Goal: Task Accomplishment & Management: Manage account settings

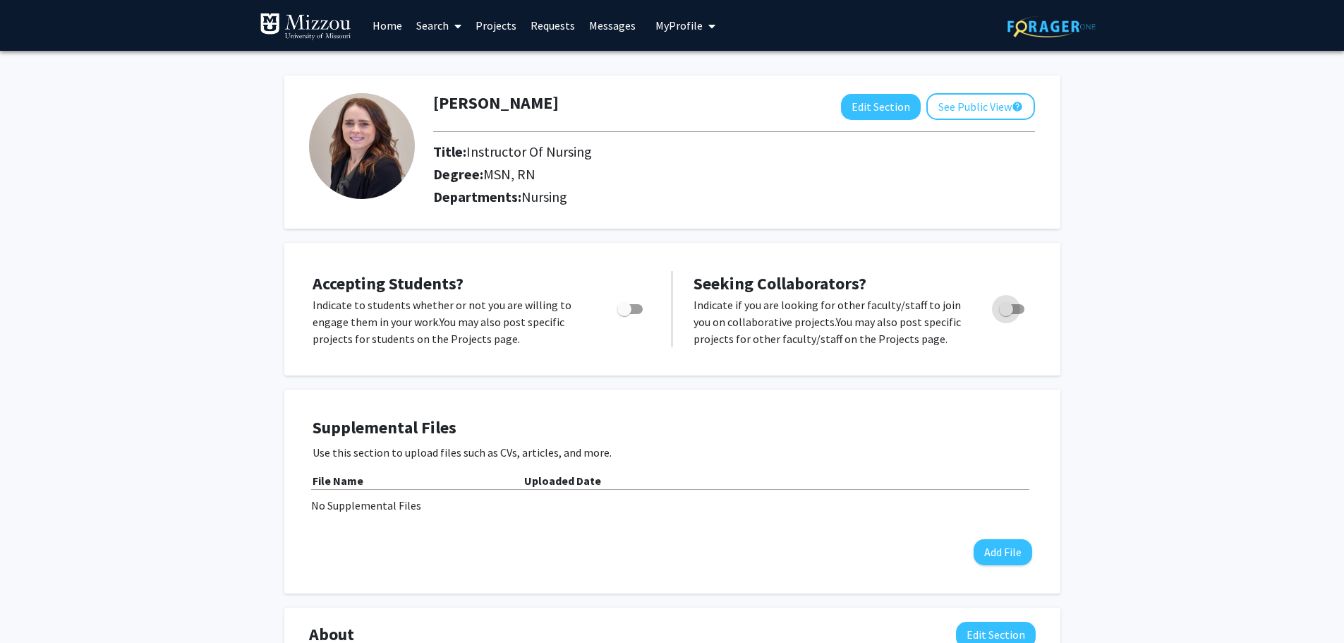
click at [1014, 311] on span "Toggle" at bounding box center [1011, 309] width 25 height 10
click at [1006, 314] on input "Toggle" at bounding box center [1005, 314] width 1 height 1
click at [1014, 311] on span "Toggle" at bounding box center [1017, 309] width 14 height 14
click at [1006, 314] on input "Toggle" at bounding box center [1005, 314] width 1 height 1
checkbox input "false"
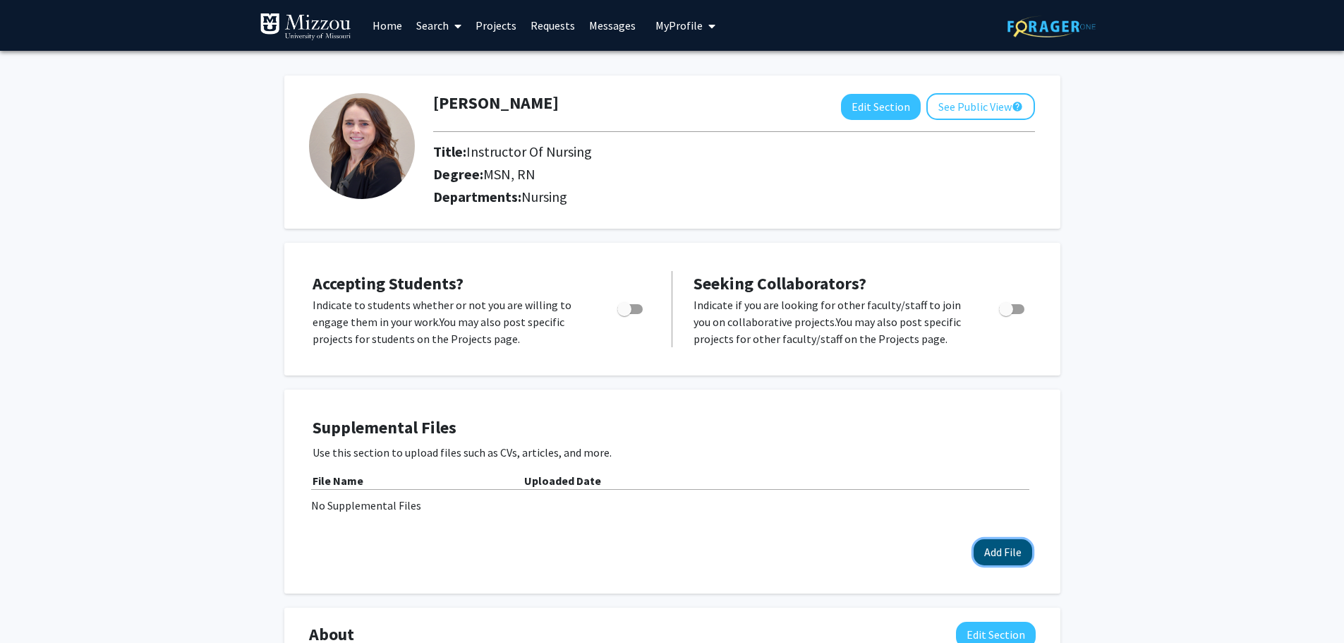
click at [997, 550] on button "Add File" at bounding box center [1002, 552] width 59 height 26
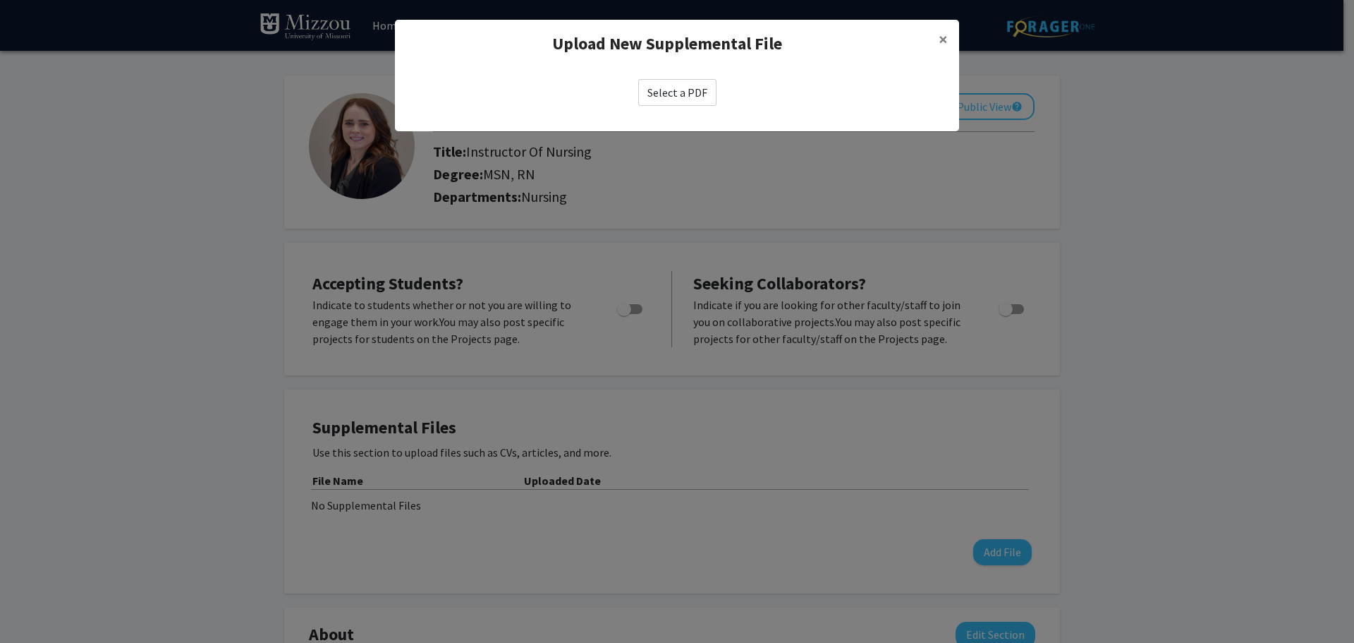
click at [696, 84] on label "Select a PDF" at bounding box center [677, 92] width 78 height 27
click at [0, 0] on input "Select a PDF" at bounding box center [0, 0] width 0 height 0
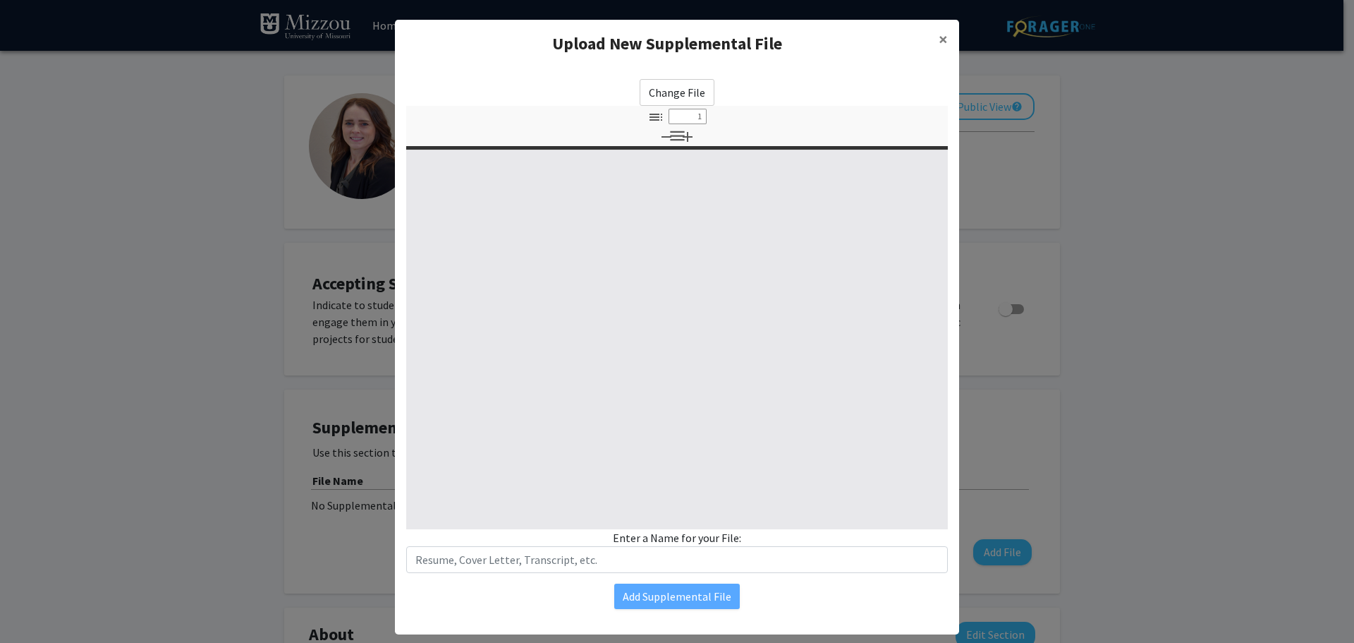
select select "custom"
type input "0"
select select "custom"
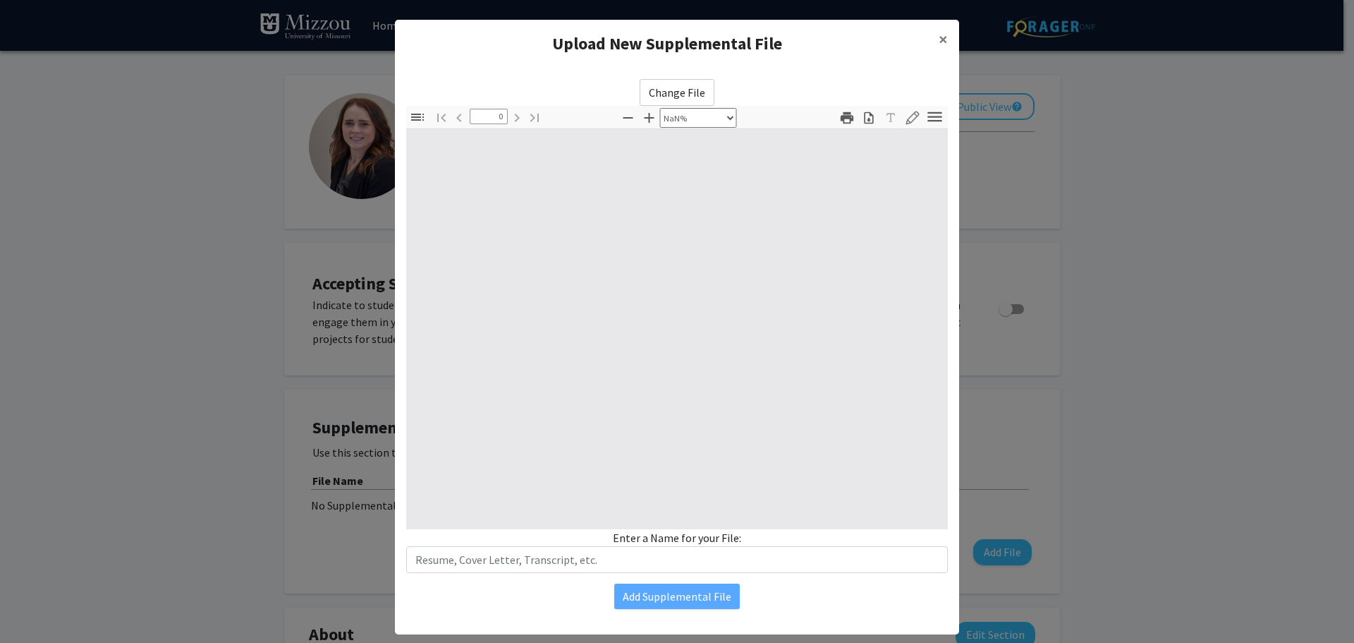
type input "1"
select select "auto"
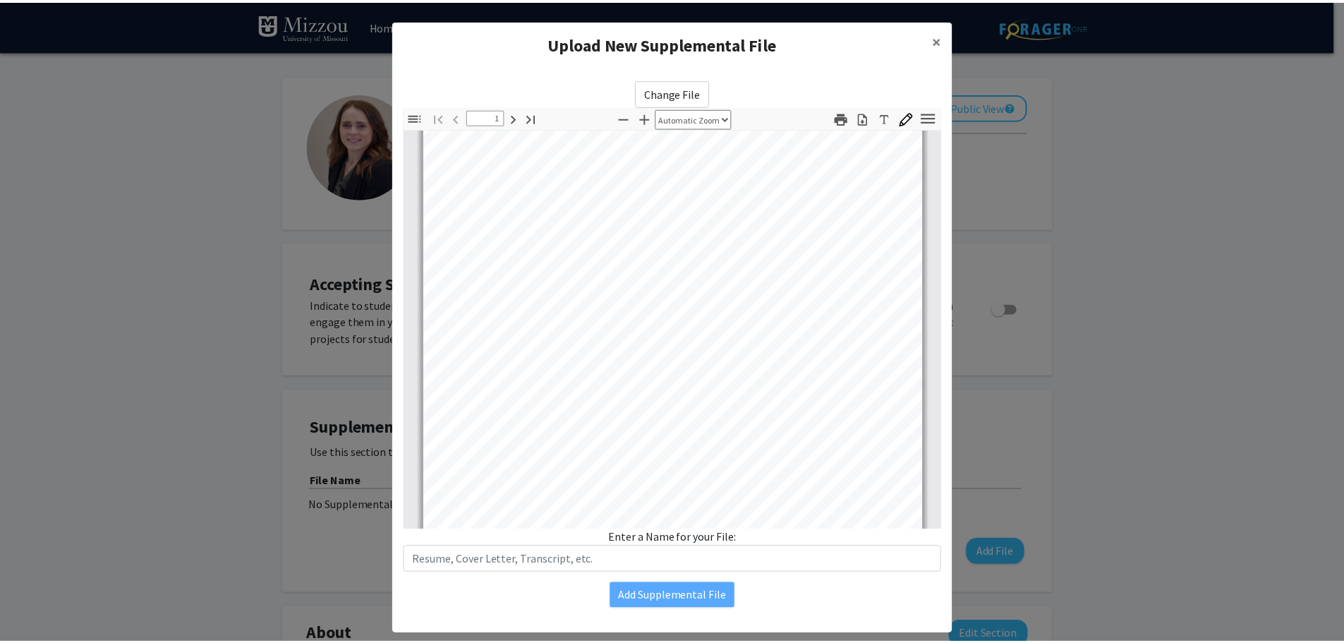
scroll to position [212, 0]
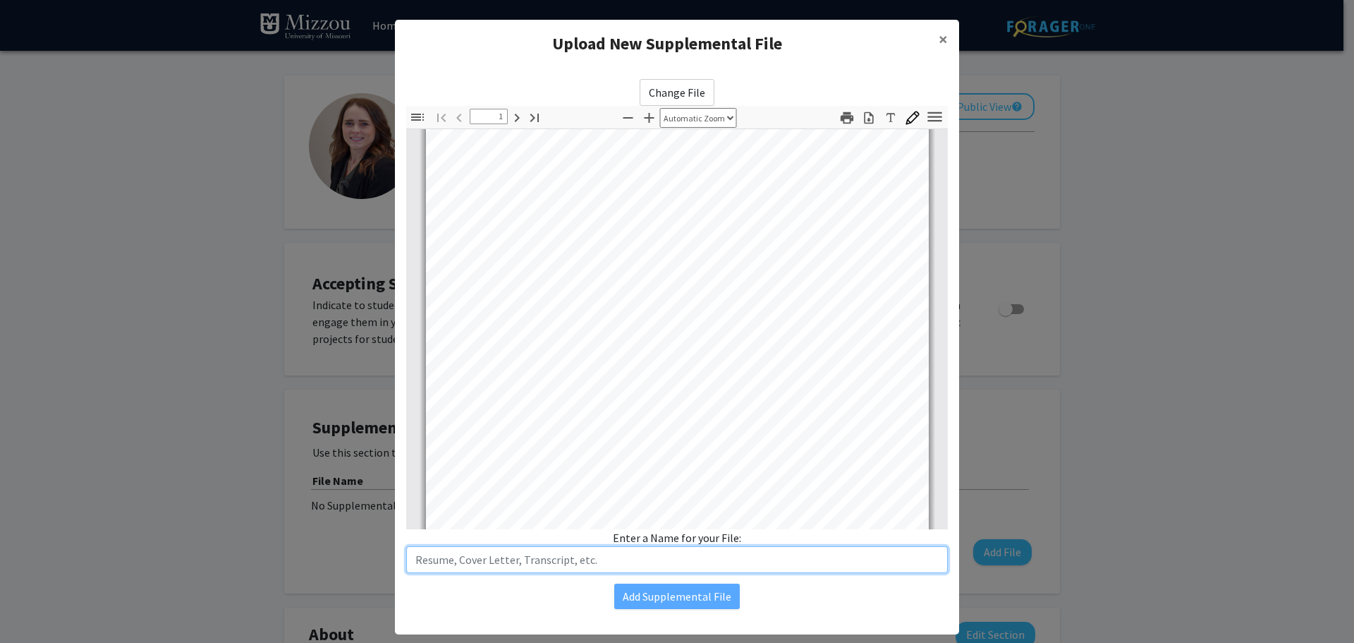
click at [518, 559] on input "text" at bounding box center [677, 559] width 542 height 27
type input "C"
type input "Academia CV"
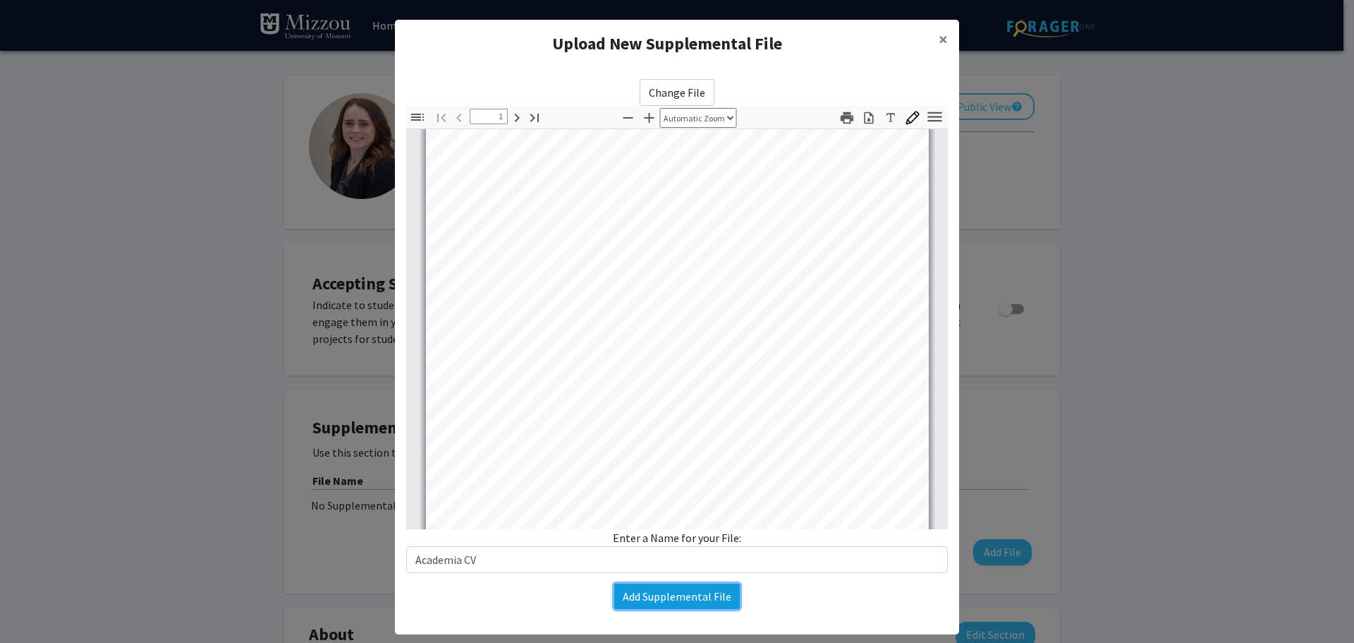
click at [673, 591] on button "Add Supplemental File" at bounding box center [677, 595] width 126 height 25
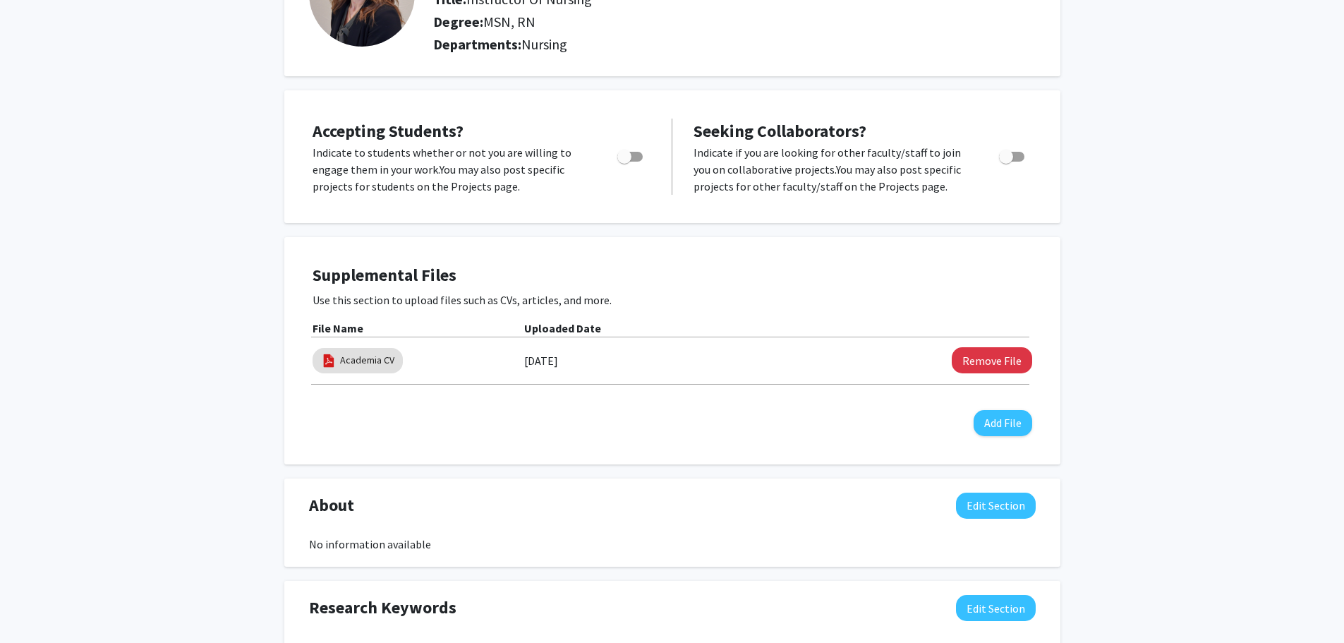
scroll to position [0, 0]
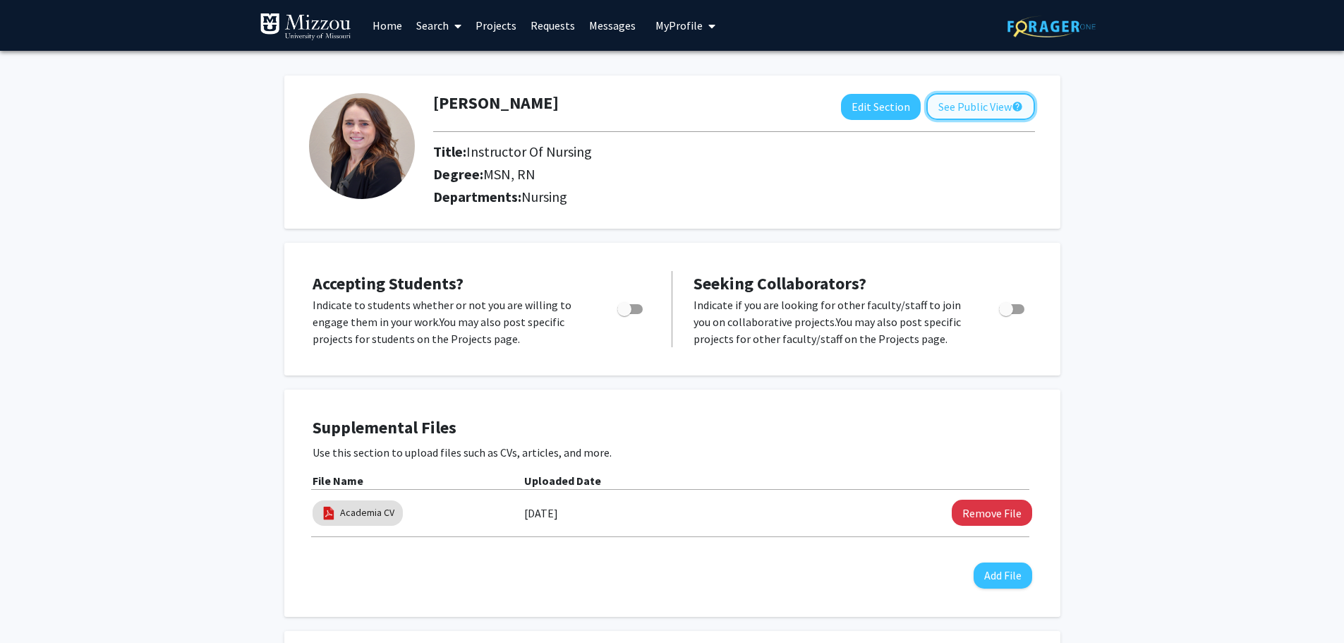
click at [985, 98] on button "See Public View help" at bounding box center [980, 106] width 109 height 27
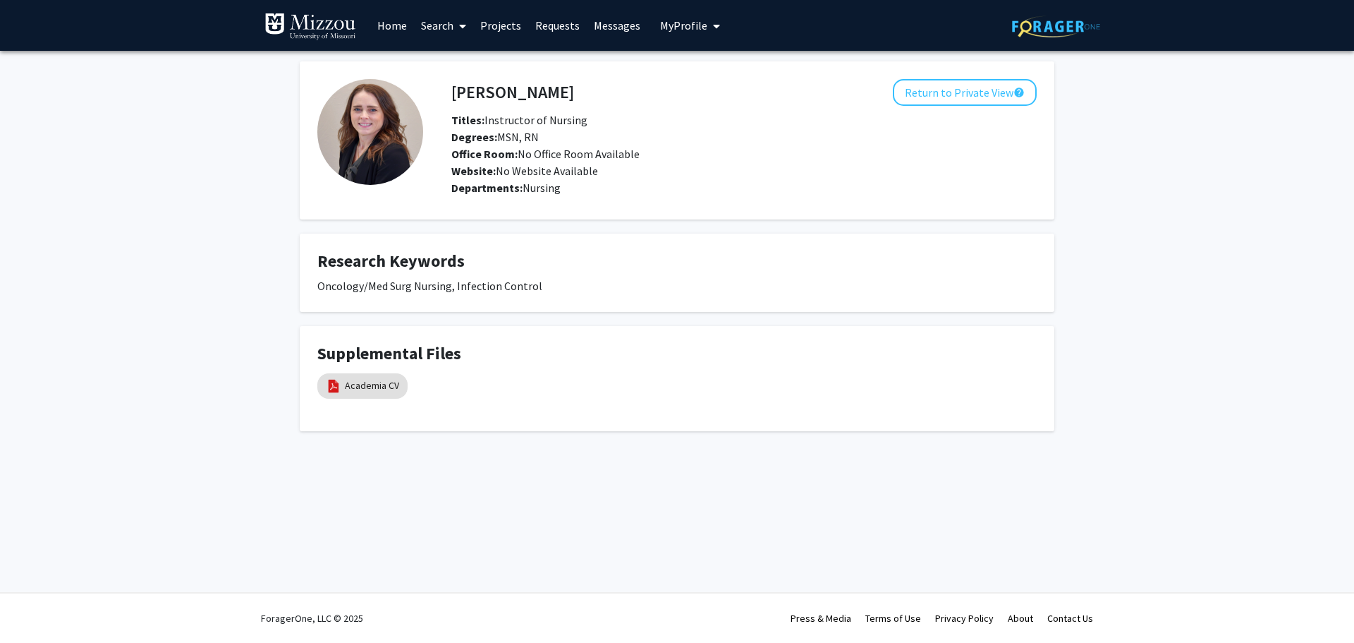
click at [509, 29] on link "Projects" at bounding box center [500, 25] width 55 height 49
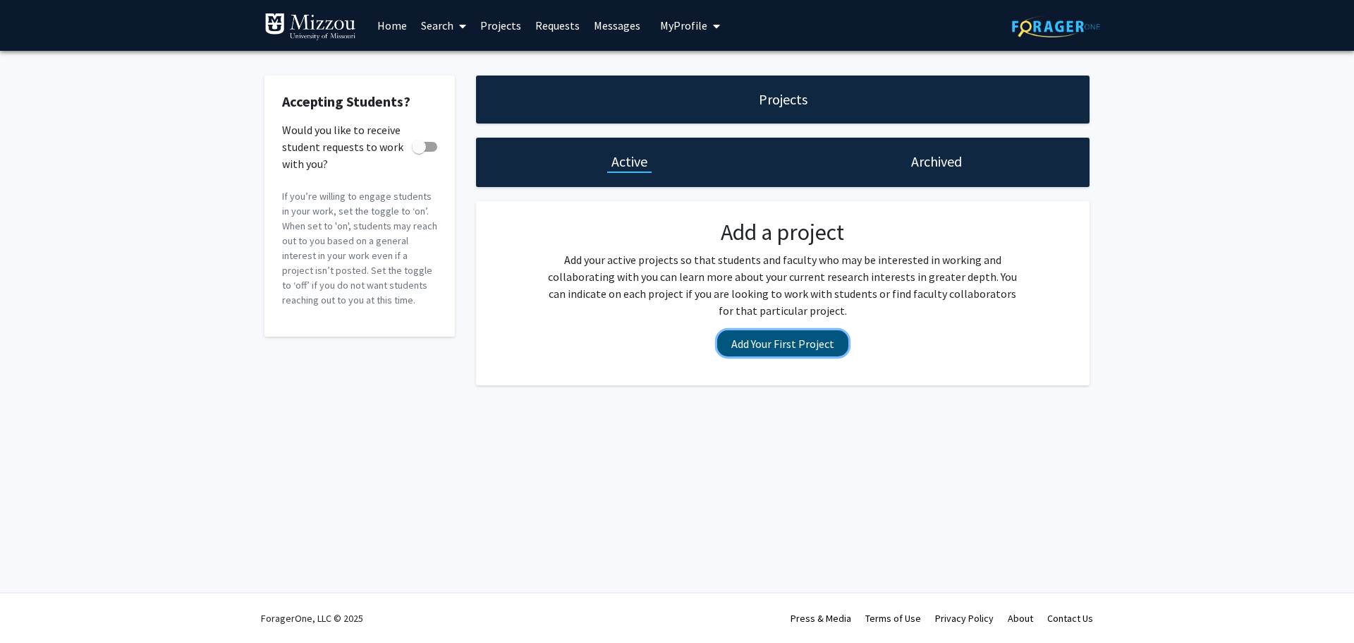
click at [805, 349] on button "Add Your First Project" at bounding box center [782, 343] width 131 height 26
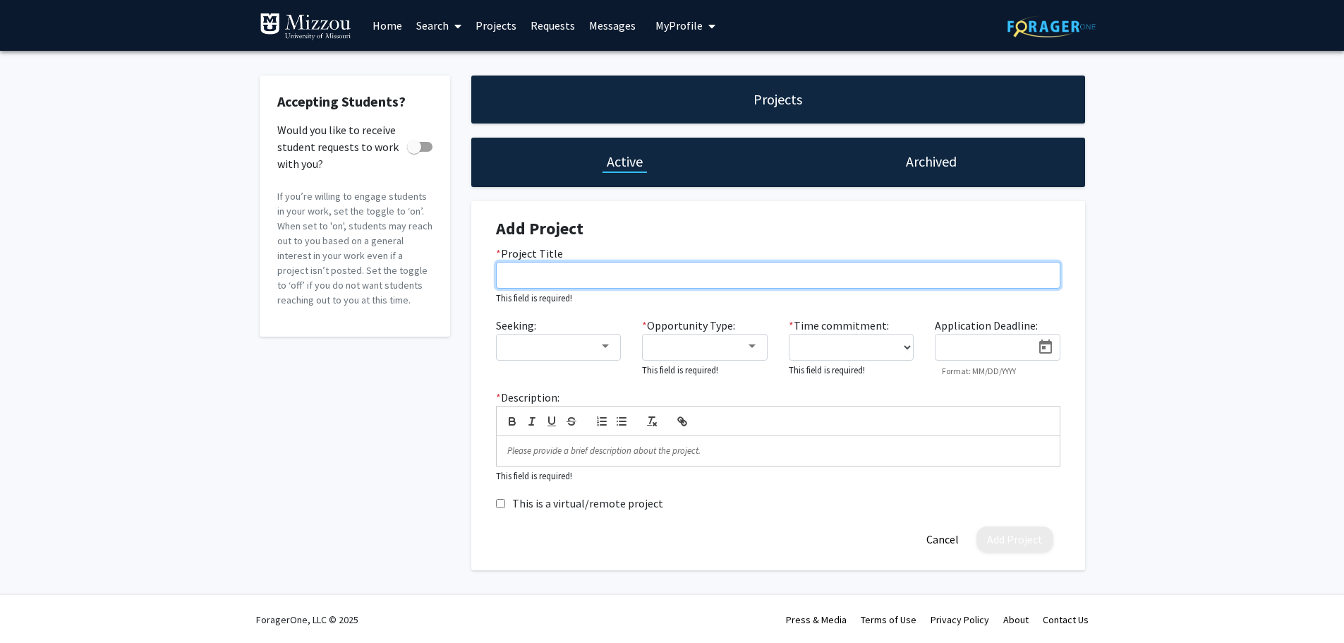
click at [613, 280] on input "* Project Title" at bounding box center [778, 275] width 564 height 27
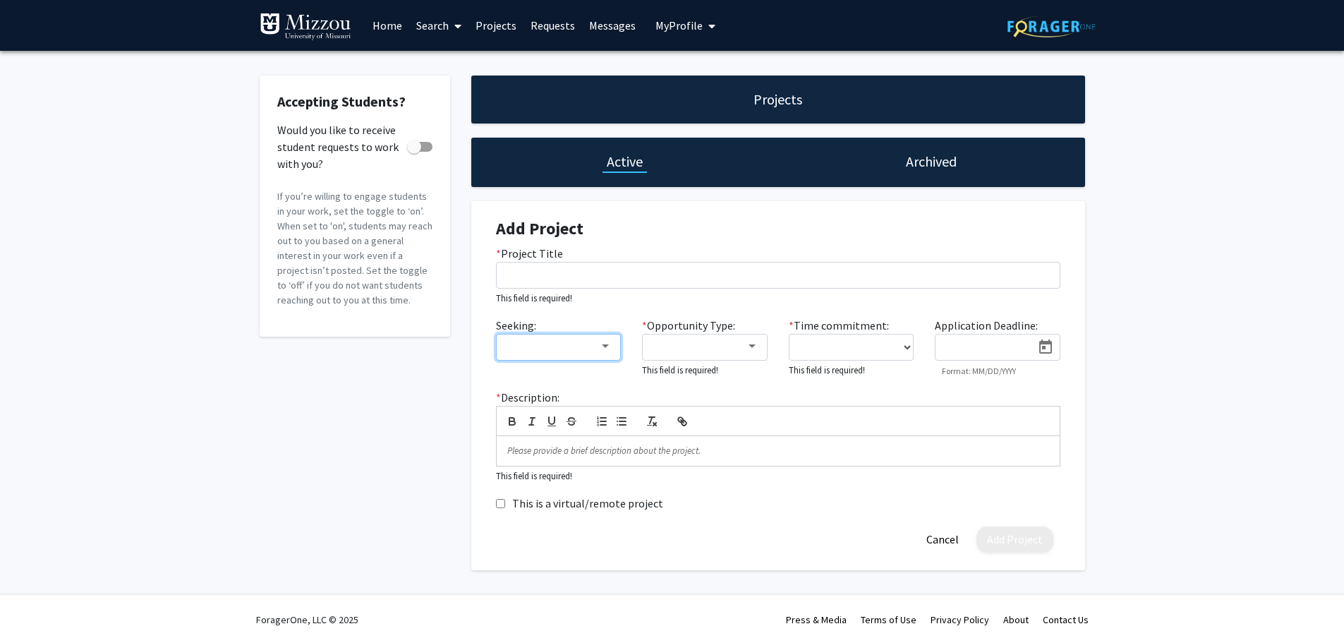
click at [608, 348] on div at bounding box center [605, 346] width 13 height 11
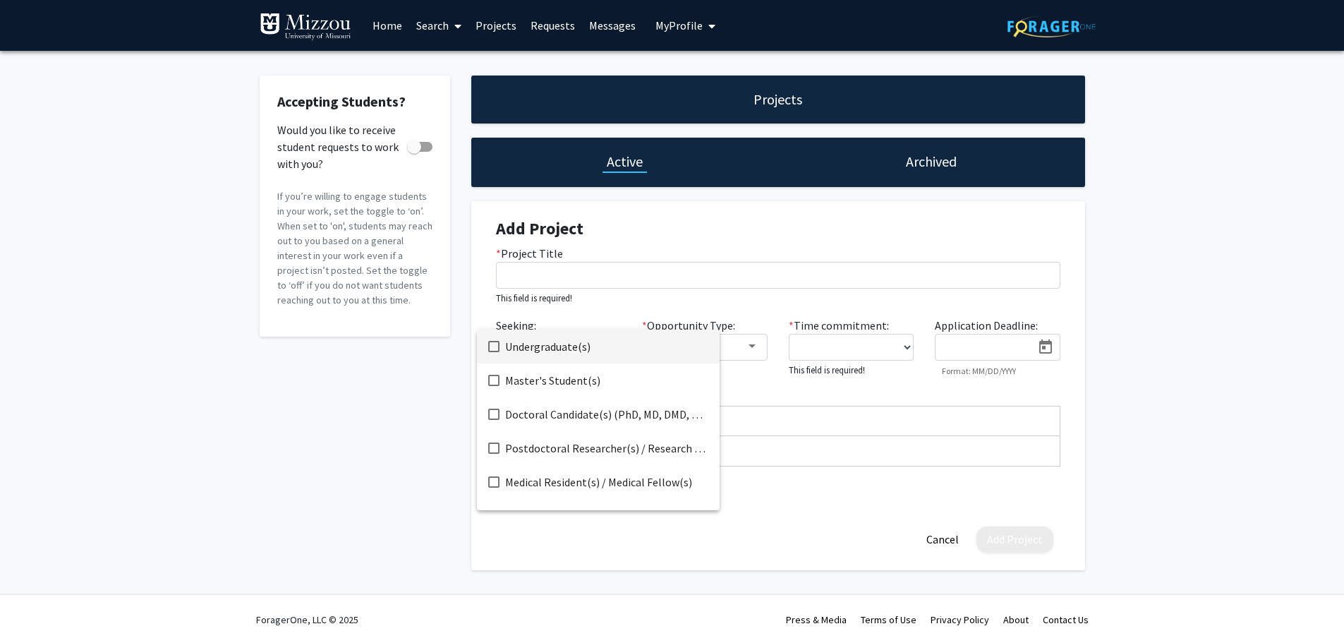
click at [823, 346] on div at bounding box center [672, 321] width 1344 height 643
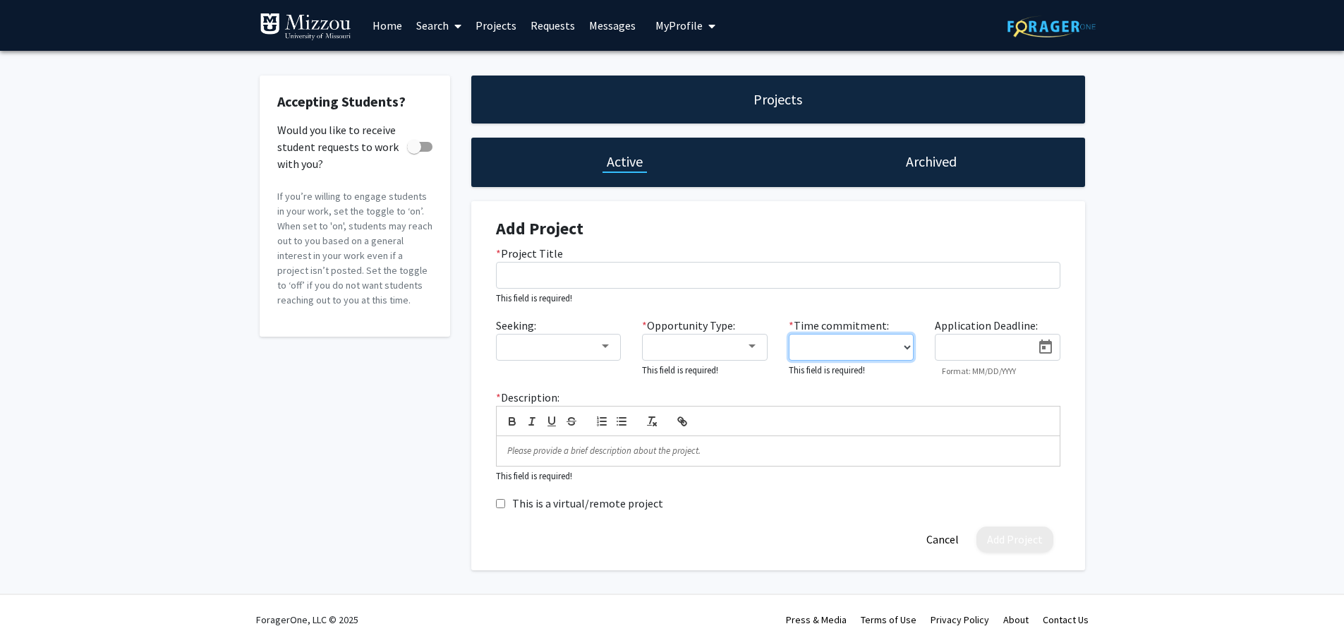
click at [906, 346] on select "0 - 5 hours/week 5 - 10 hours/week 10 - 15 hours/week 15 - 20 hours/week 20 - 3…" at bounding box center [852, 347] width 126 height 27
click at [923, 303] on div "* Project Title This field is required!" at bounding box center [777, 275] width 585 height 61
click at [688, 26] on span "My Profile" at bounding box center [678, 25] width 47 height 14
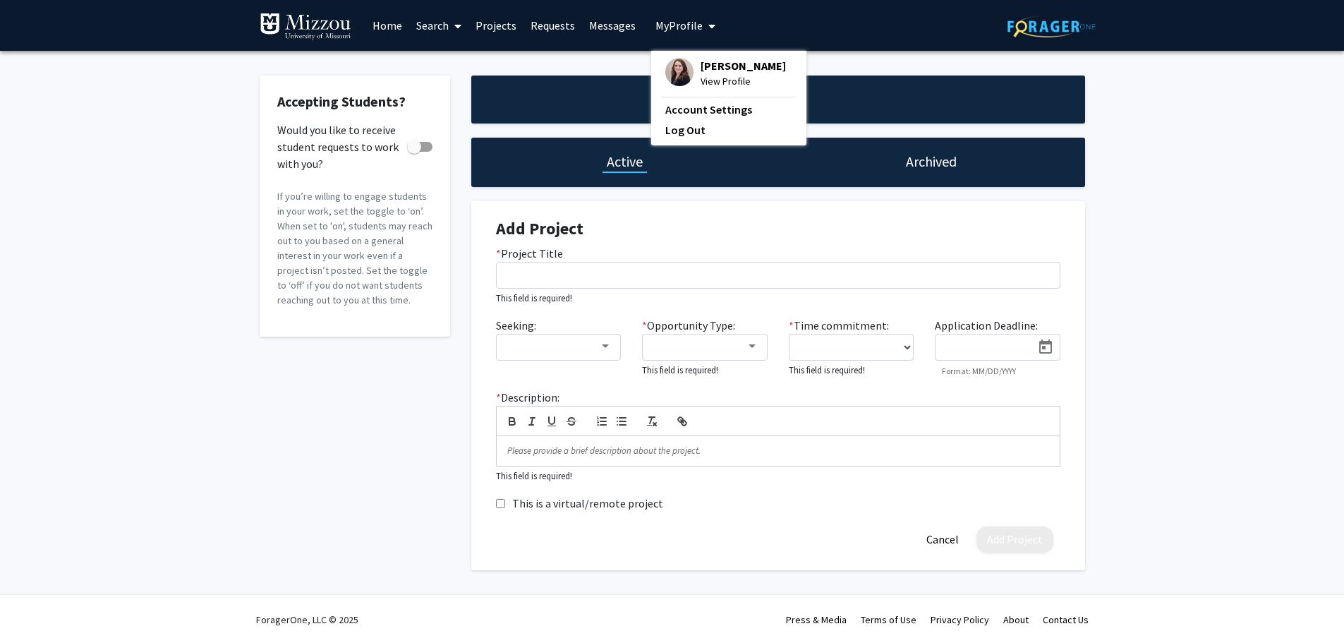
click at [388, 23] on link "Home" at bounding box center [387, 25] width 44 height 49
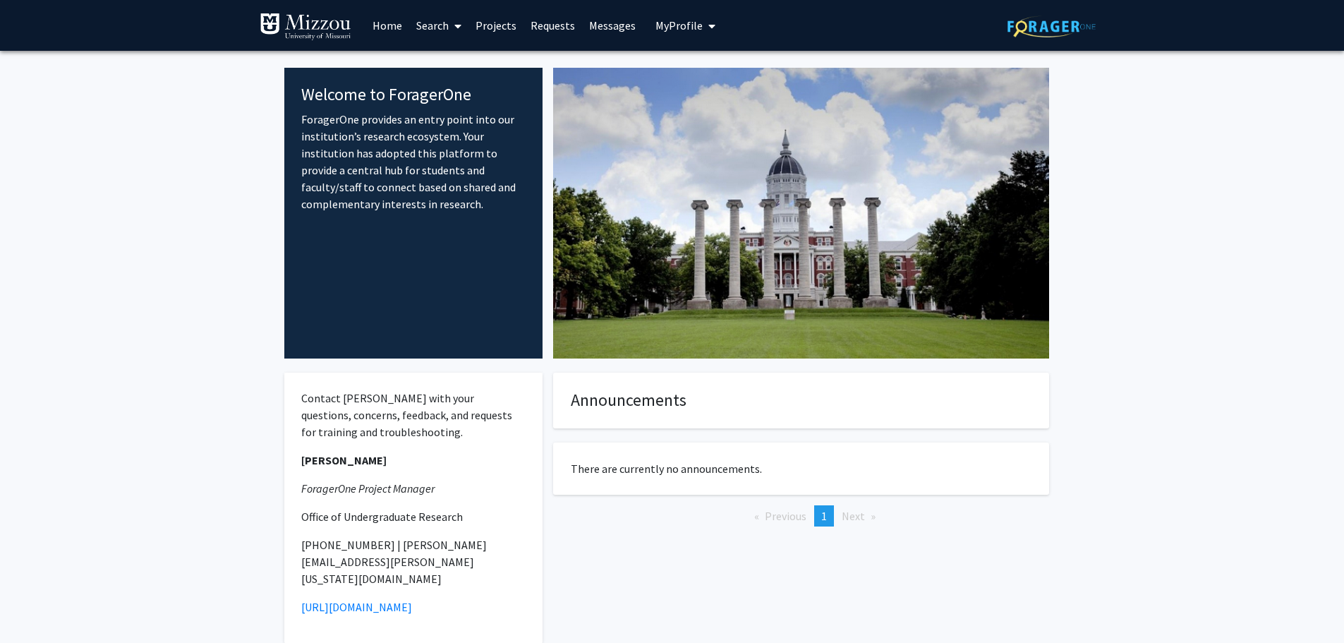
click at [497, 18] on link "Projects" at bounding box center [495, 25] width 55 height 49
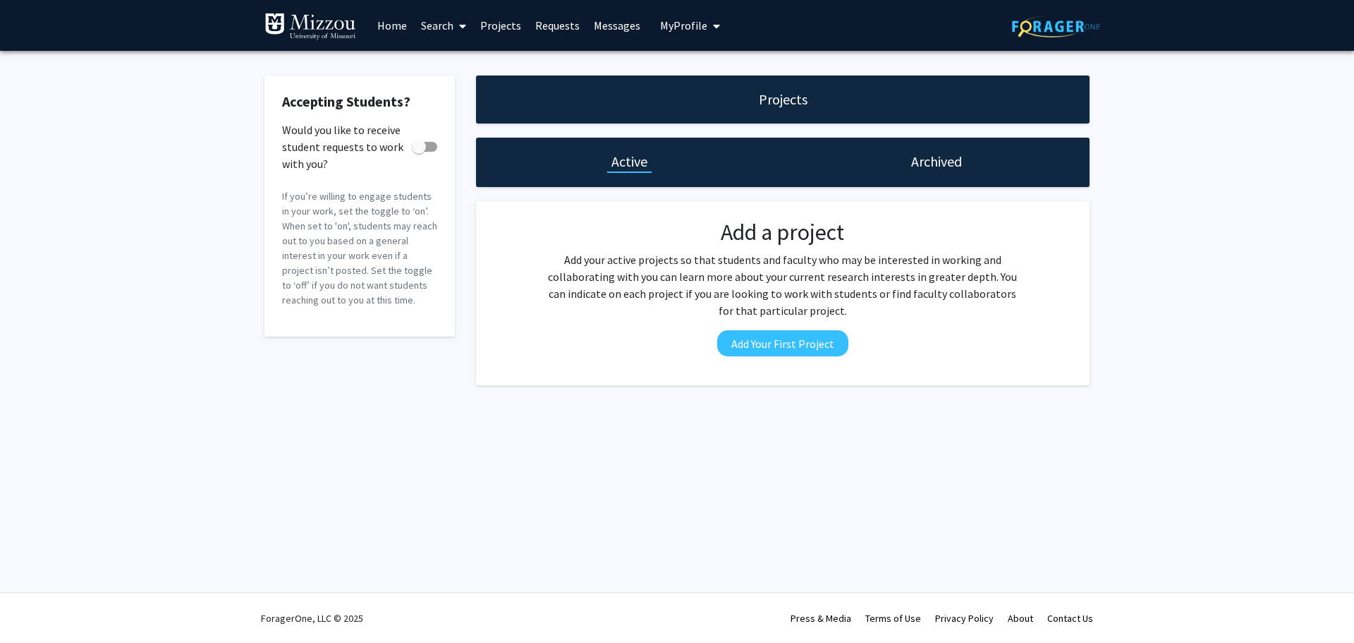
click at [765, 95] on h1 "Projects" at bounding box center [783, 100] width 49 height 20
click at [930, 163] on h1 "Archived" at bounding box center [936, 162] width 51 height 20
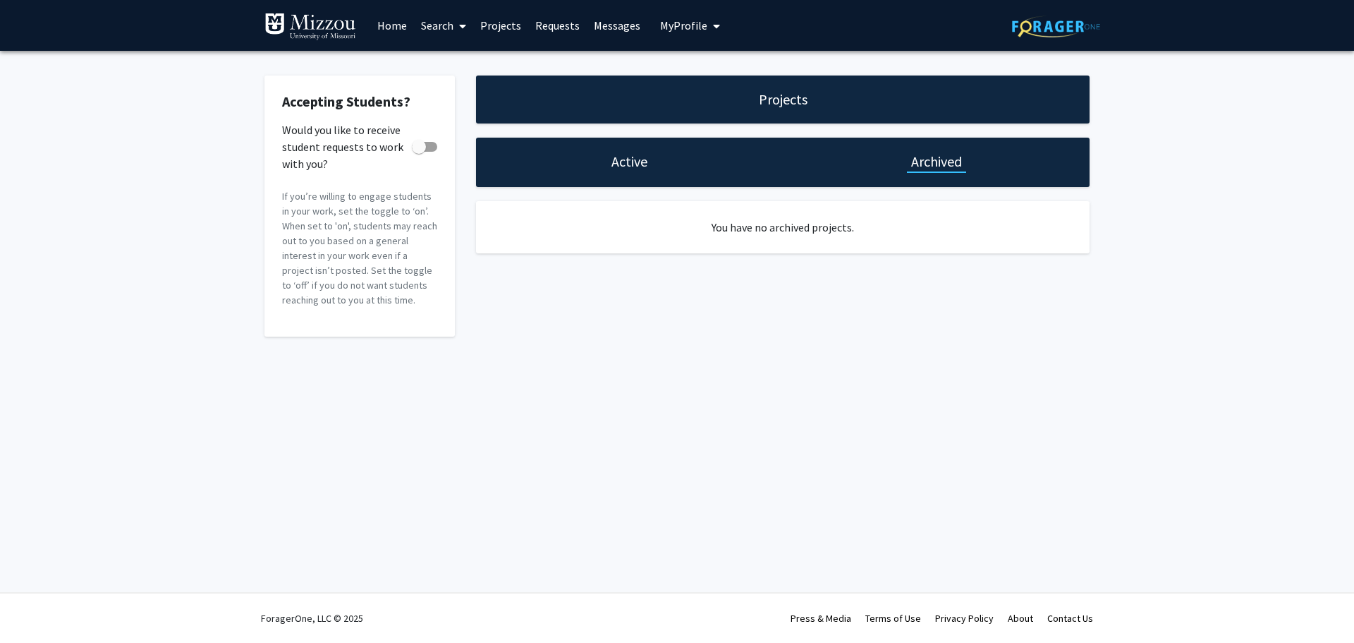
click at [648, 158] on div "Active" at bounding box center [629, 162] width 44 height 20
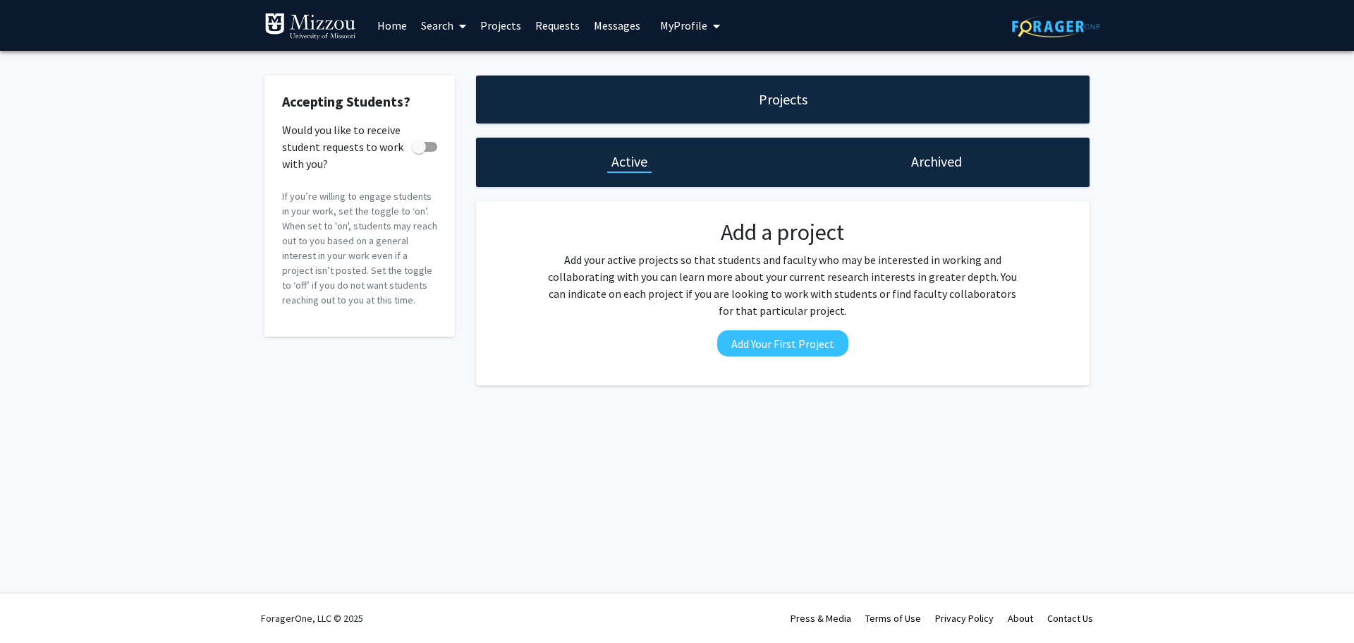
click at [437, 28] on link "Search" at bounding box center [443, 25] width 59 height 49
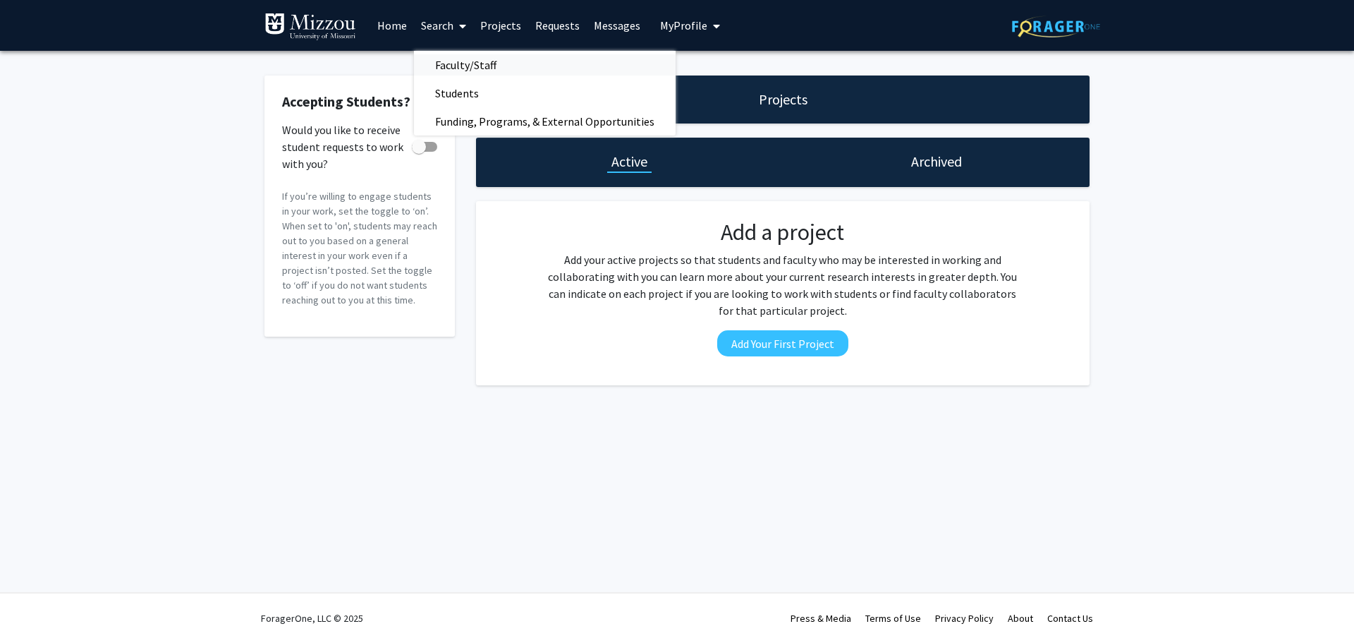
click at [468, 69] on span "Faculty/Staff" at bounding box center [466, 65] width 104 height 28
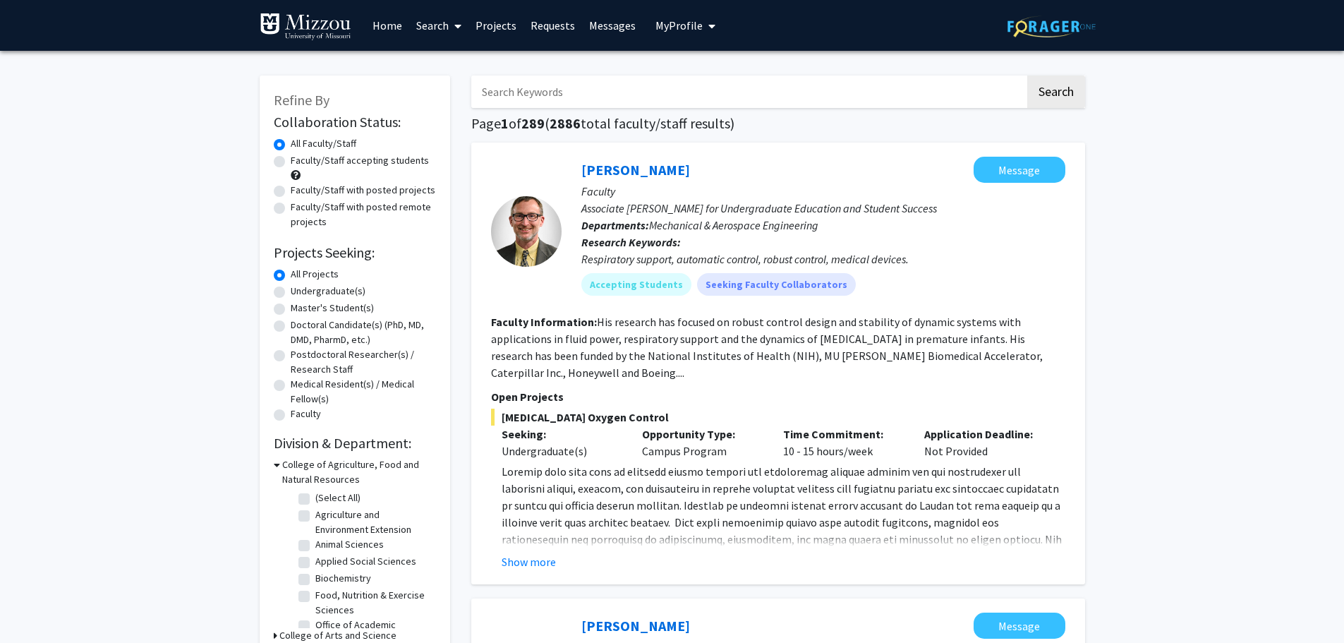
click at [670, 85] on input "Search Keywords" at bounding box center [748, 91] width 554 height 32
type input "stone"
click at [1067, 96] on button "Search" at bounding box center [1056, 91] width 58 height 32
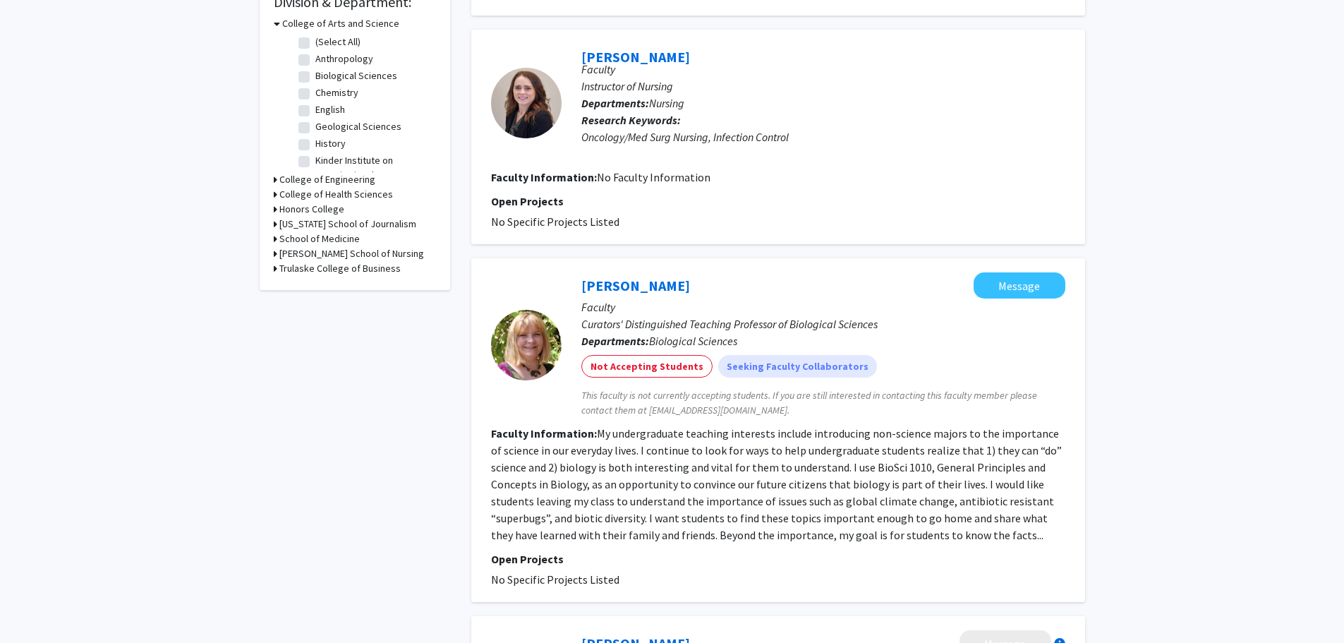
scroll to position [353, 0]
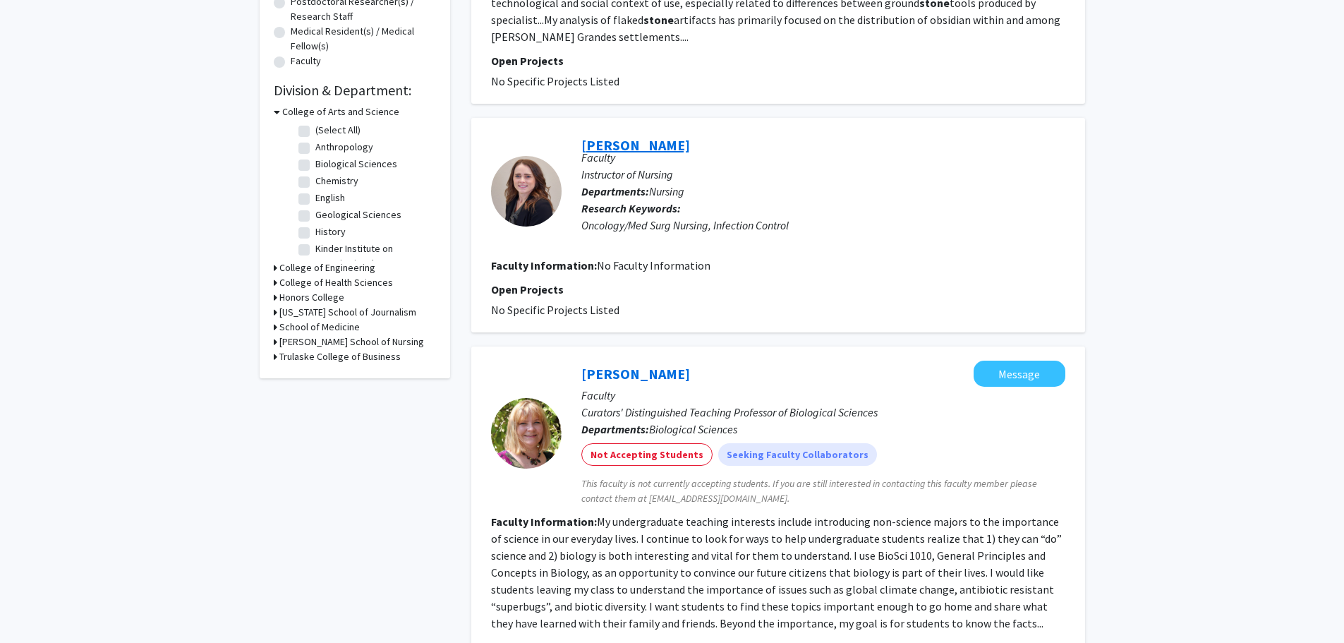
click at [643, 136] on link "[PERSON_NAME]" at bounding box center [635, 145] width 109 height 18
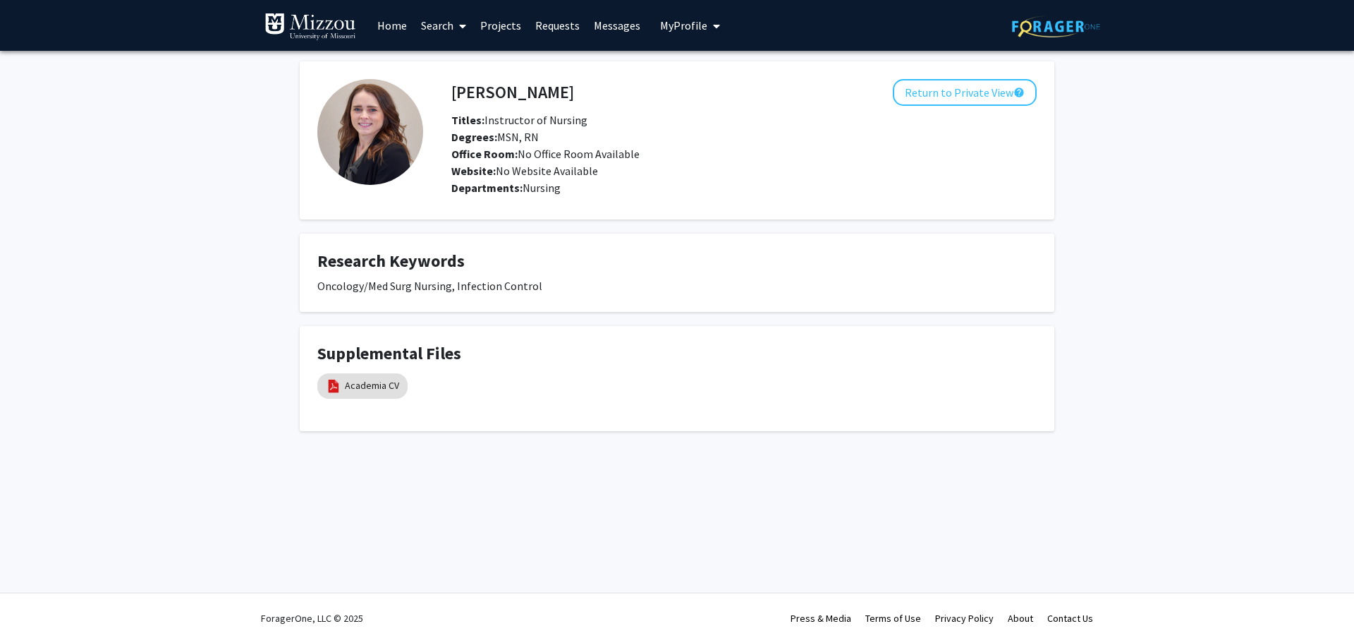
click at [688, 23] on span "My Profile" at bounding box center [683, 25] width 47 height 14
click at [724, 80] on span "View Profile" at bounding box center [747, 81] width 85 height 16
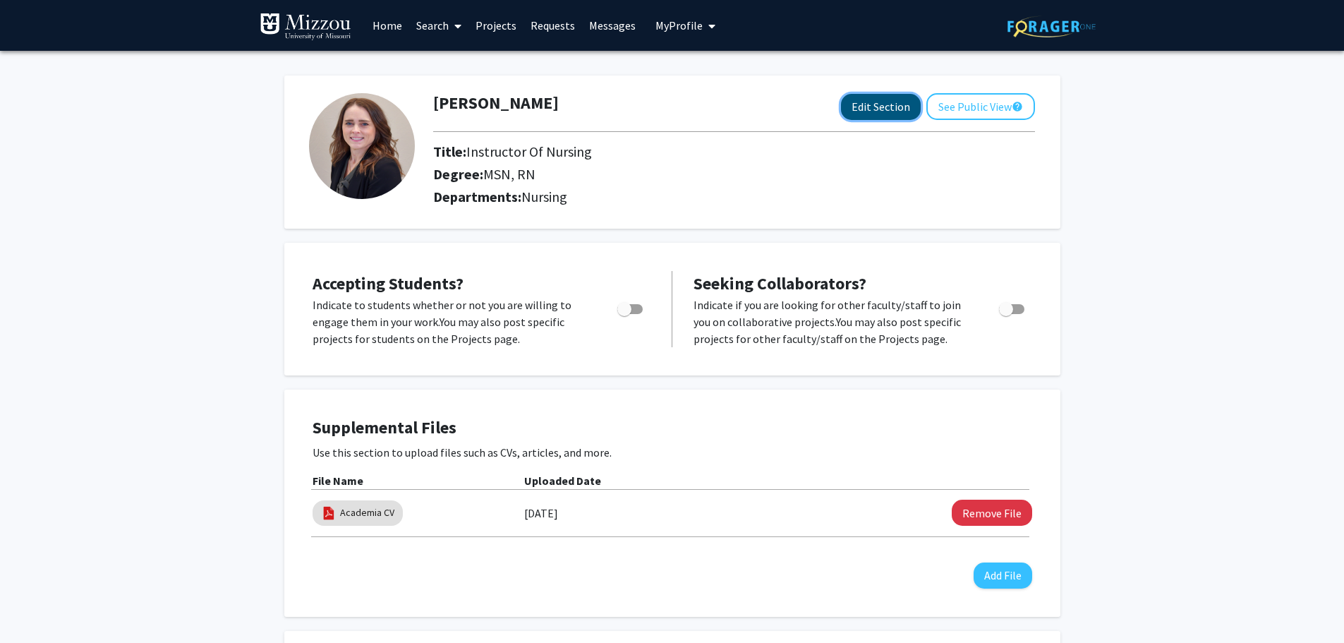
click at [889, 105] on button "Edit Section" at bounding box center [881, 107] width 80 height 26
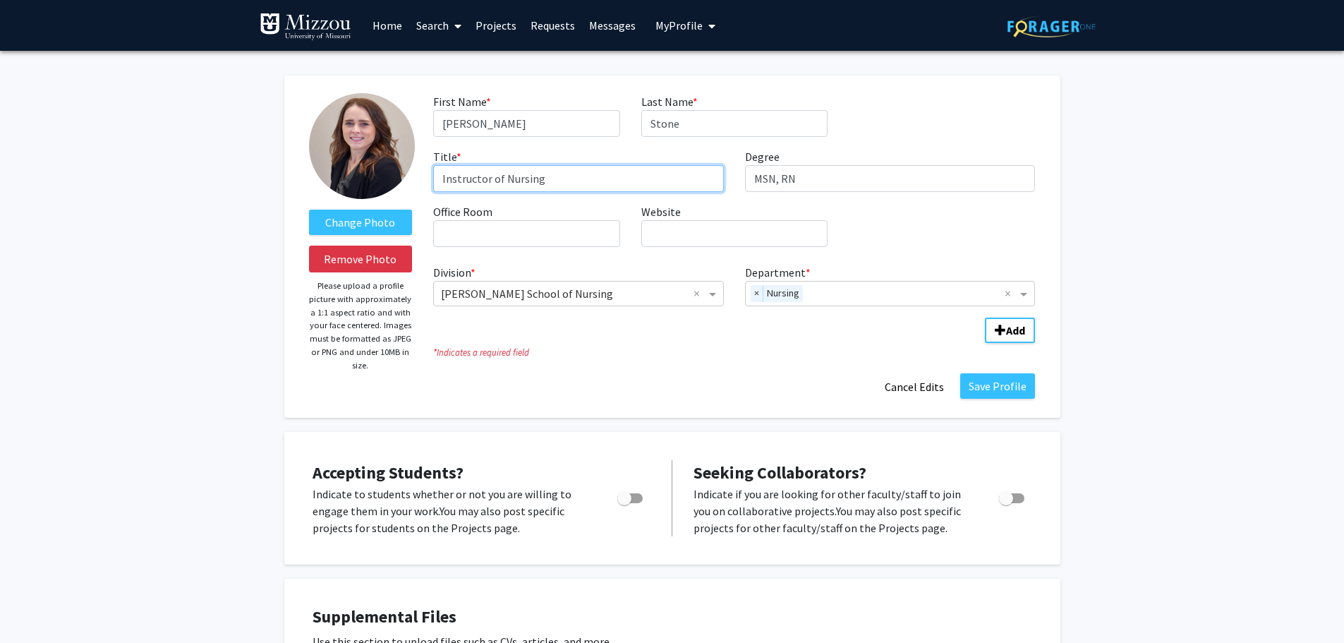
drag, startPoint x: 547, startPoint y: 180, endPoint x: 371, endPoint y: 188, distance: 175.8
click at [371, 188] on form "Change Photo Remove Photo Please upload a profile picture with approximately a …" at bounding box center [672, 246] width 748 height 307
type input "Assistant Teaching Professor"
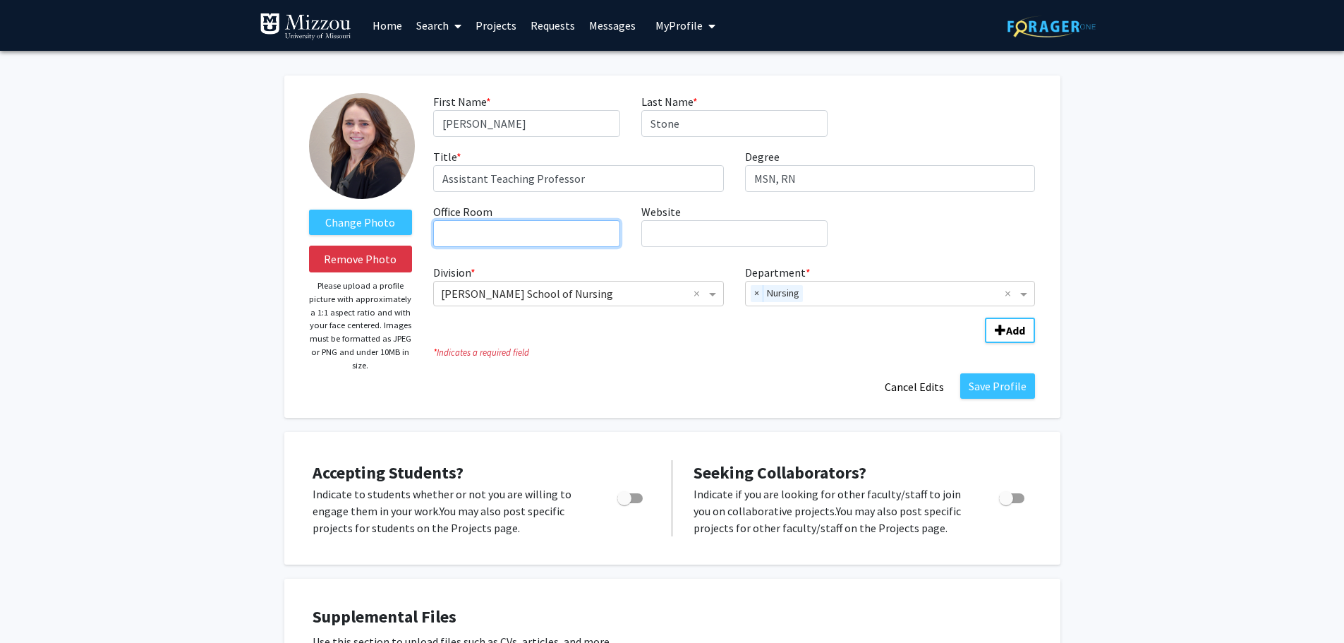
click at [487, 235] on input "Office Room required" at bounding box center [526, 233] width 186 height 27
type input "S333"
click at [1026, 289] on span "Department" at bounding box center [1026, 293] width 18 height 17
click at [838, 287] on input "Department" at bounding box center [906, 294] width 197 height 17
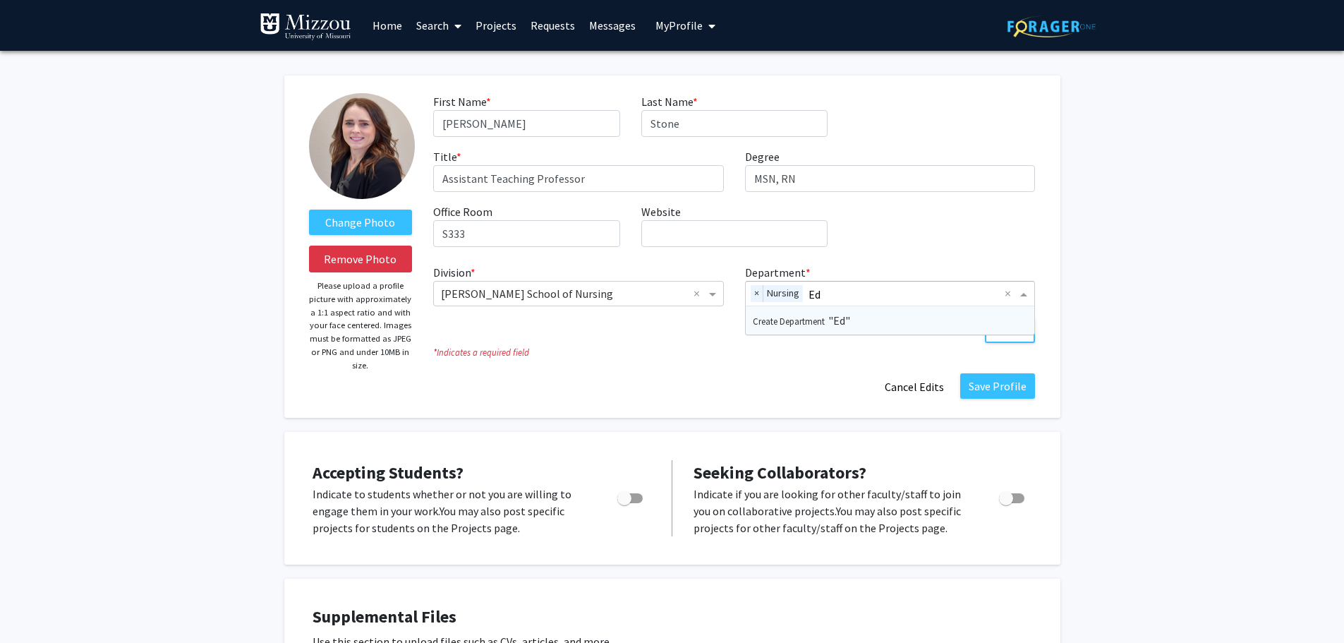
type input "E"
click at [774, 324] on div "No items found" at bounding box center [890, 320] width 289 height 28
type input "a"
click at [707, 322] on div "Division * × [PERSON_NAME] School of Nursing × Department * × Nursing × No item…" at bounding box center [734, 296] width 602 height 76
click at [1024, 327] on b "Add" at bounding box center [1015, 330] width 19 height 14
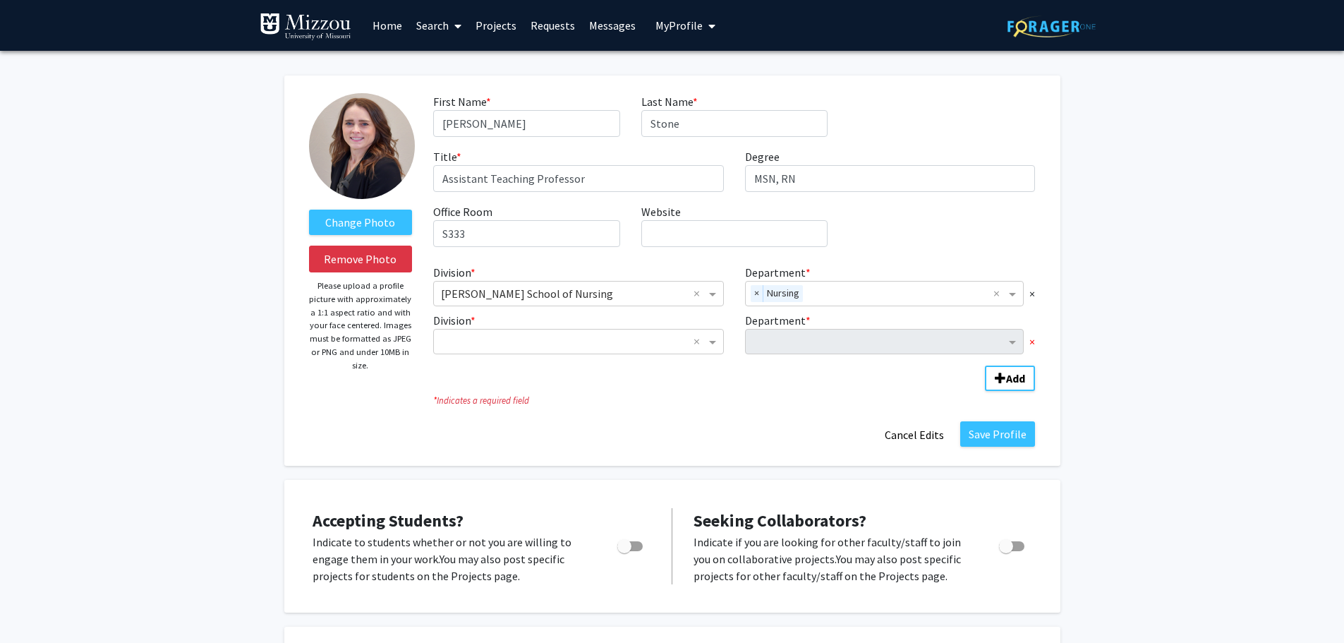
click at [1031, 338] on span "×" at bounding box center [1032, 341] width 6 height 17
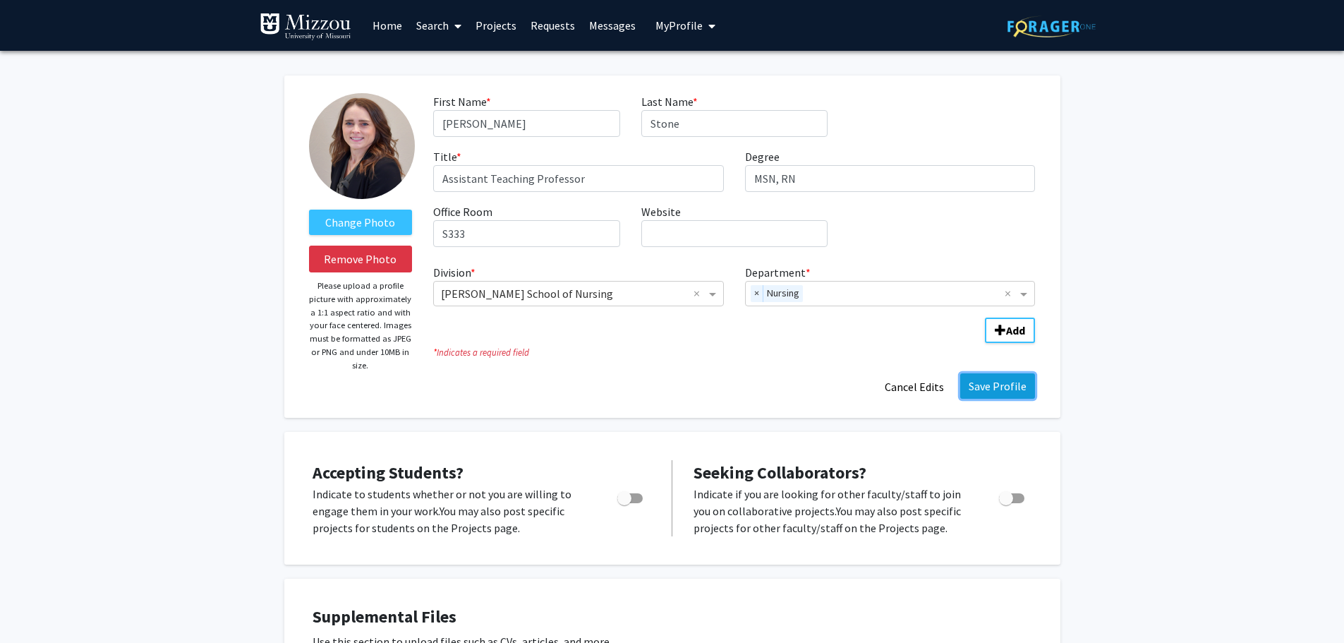
click at [1006, 377] on button "Save Profile" at bounding box center [997, 385] width 75 height 25
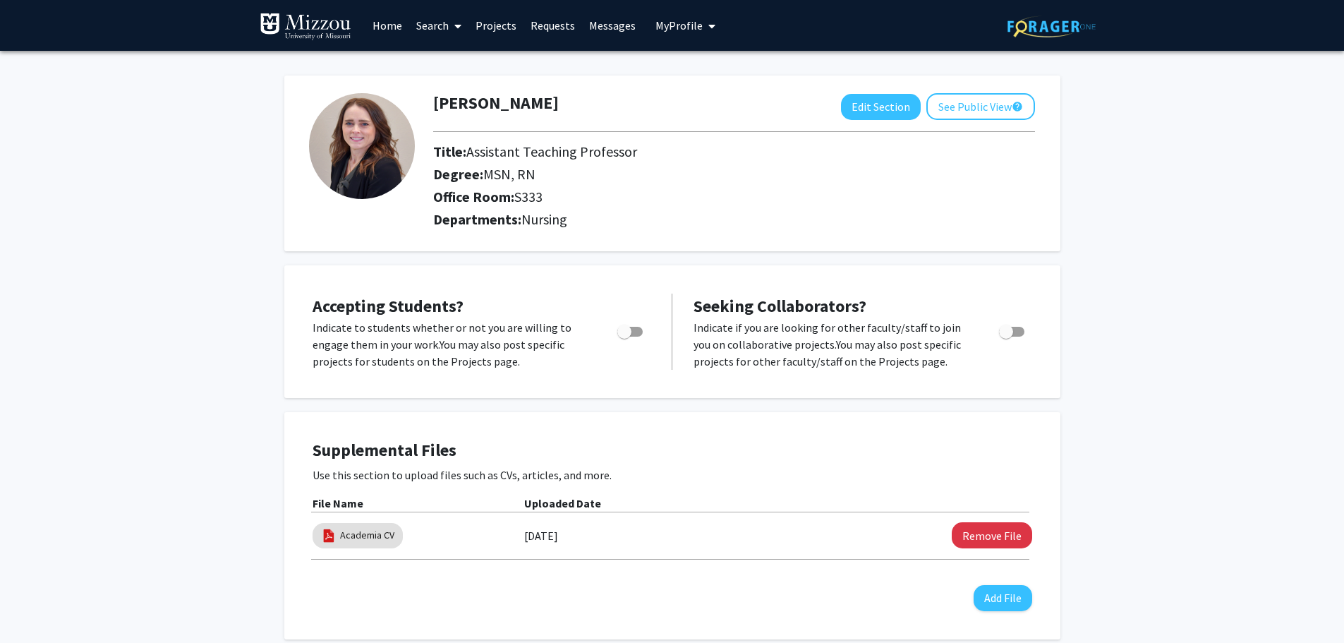
click at [504, 20] on link "Projects" at bounding box center [495, 25] width 55 height 49
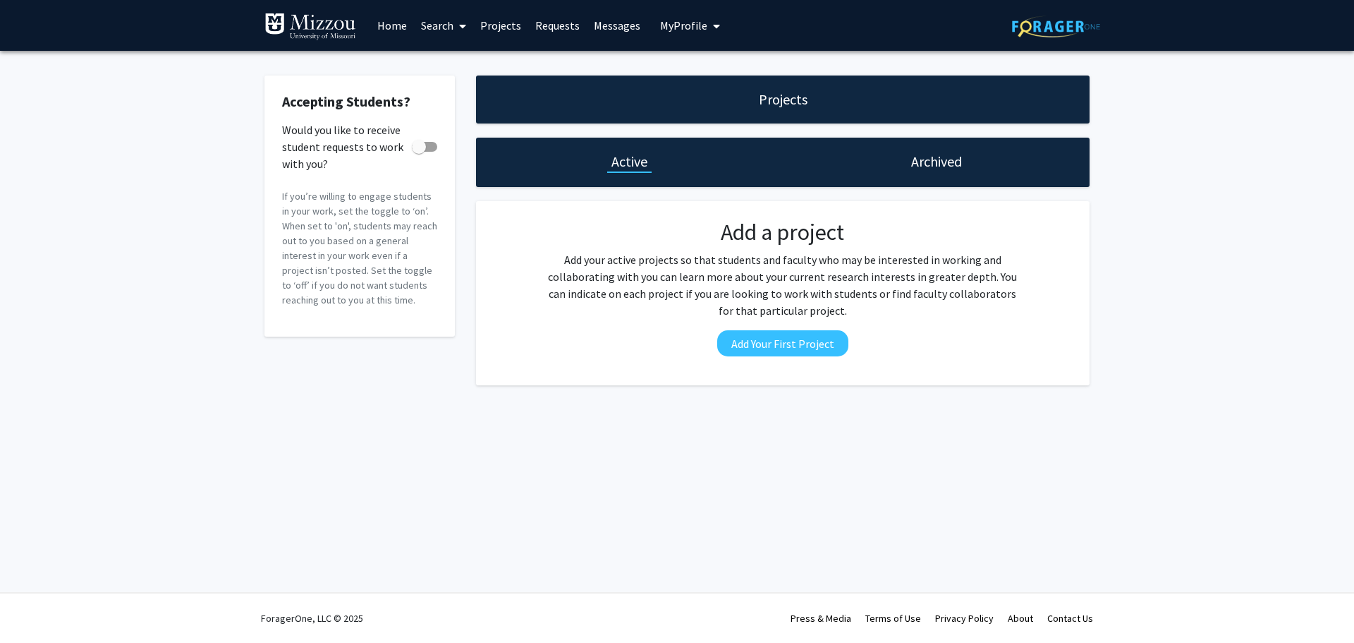
click at [393, 19] on link "Home" at bounding box center [392, 25] width 44 height 49
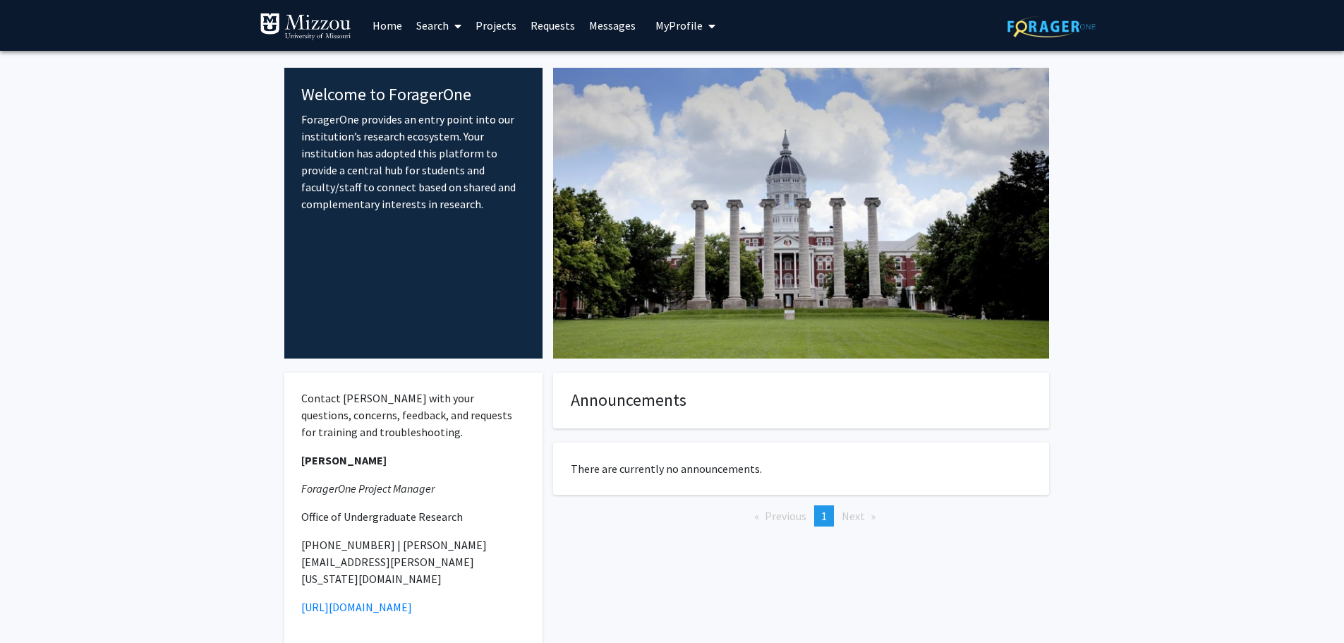
click at [617, 18] on link "Messages" at bounding box center [612, 25] width 61 height 49
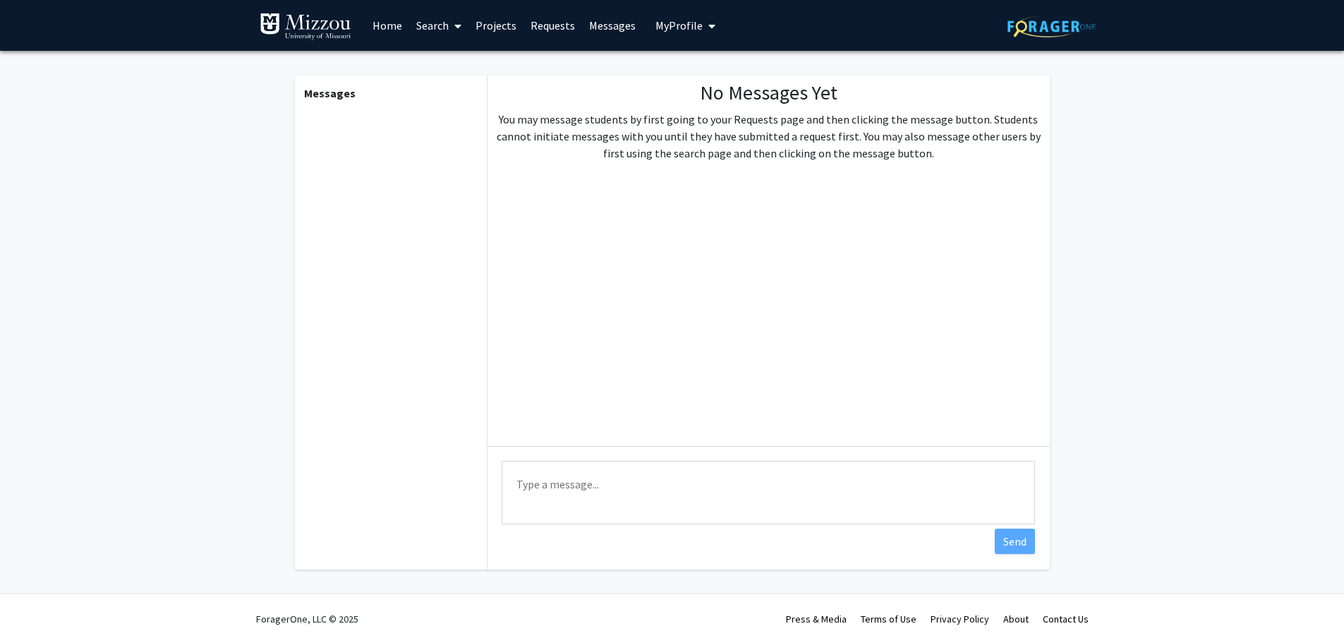
click at [428, 27] on link "Search" at bounding box center [438, 25] width 59 height 49
click at [463, 100] on span "Students" at bounding box center [452, 93] width 86 height 28
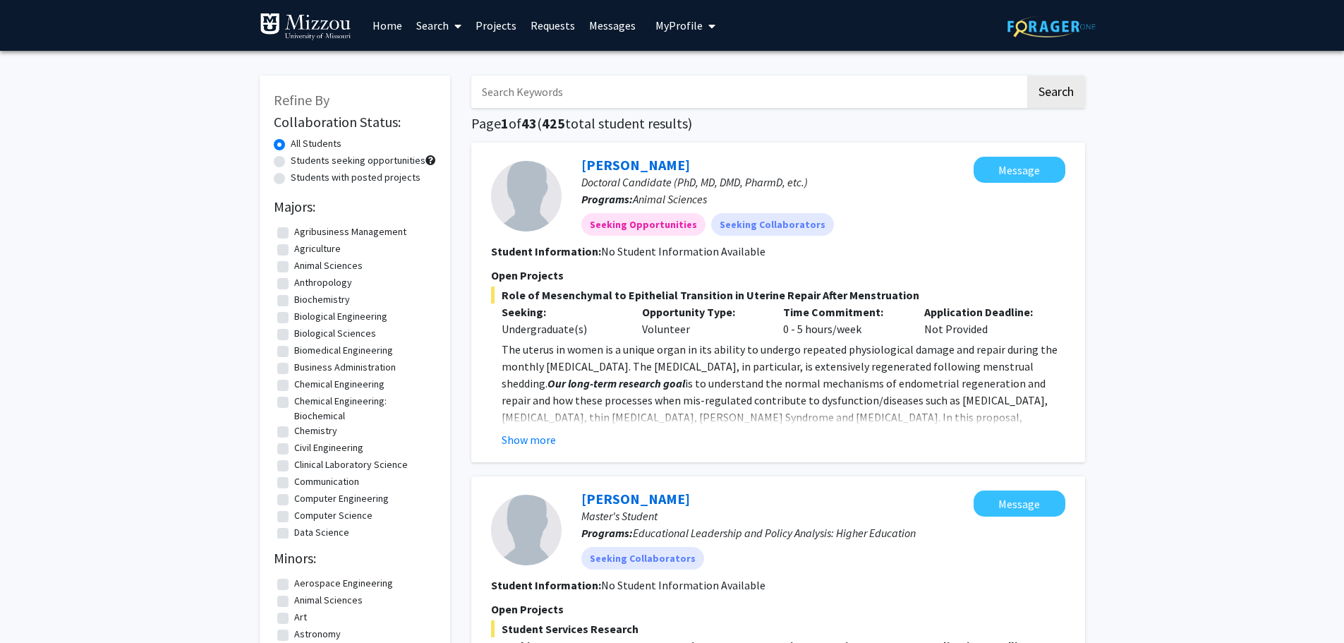
click at [450, 24] on span at bounding box center [455, 25] width 13 height 49
click at [458, 54] on span "Faculty/Staff" at bounding box center [461, 65] width 104 height 28
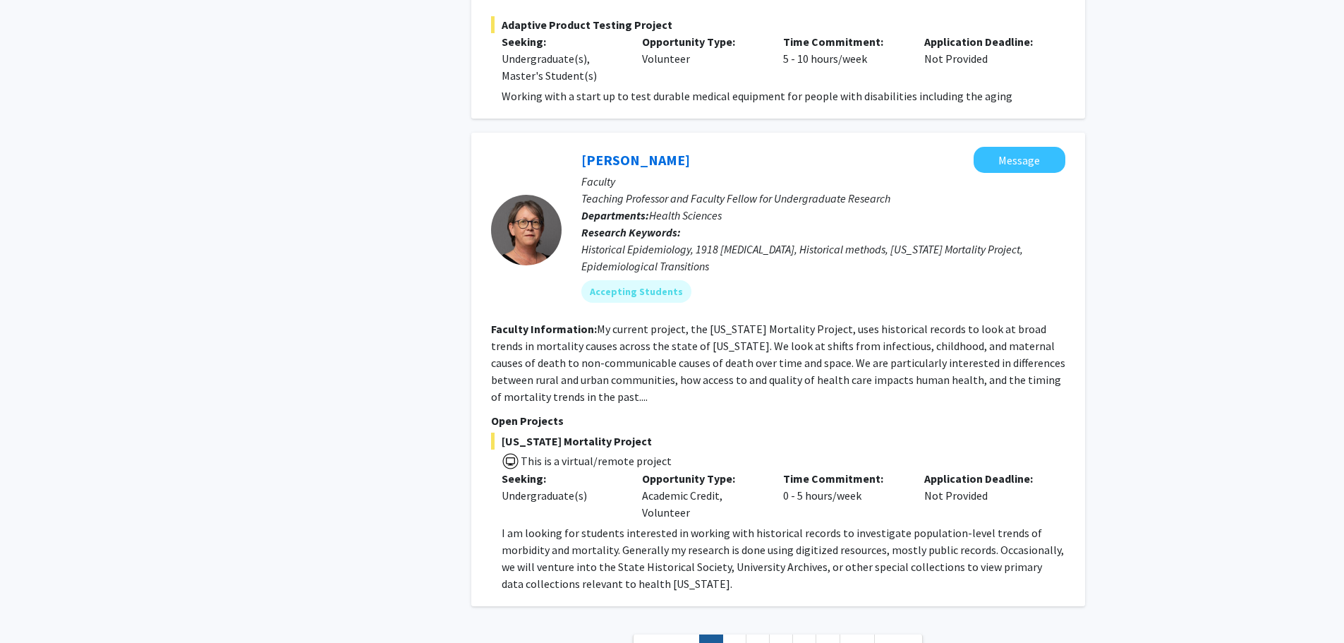
scroll to position [6225, 0]
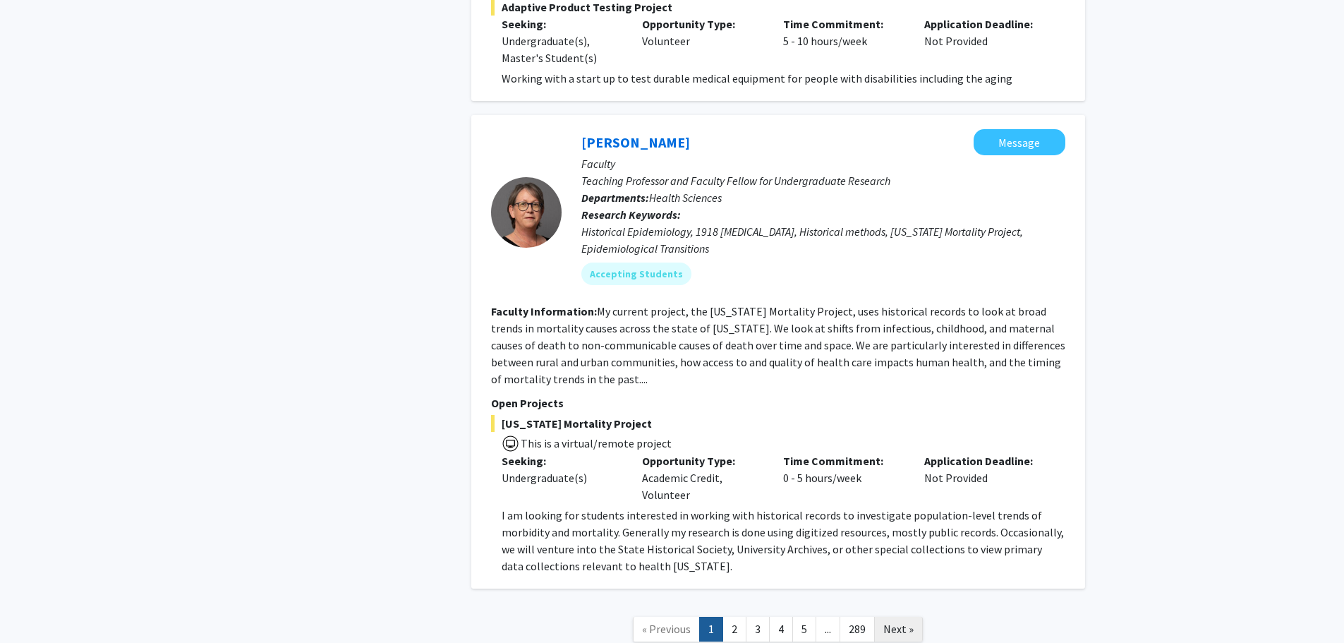
click at [890, 617] on link "Next »" at bounding box center [898, 629] width 49 height 25
